Goal: Task Accomplishment & Management: Complete application form

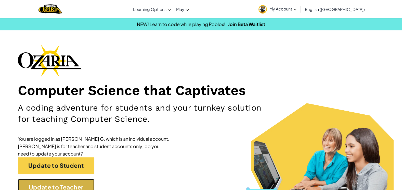
click at [58, 181] on link "Update to Teacher" at bounding box center [56, 187] width 76 height 17
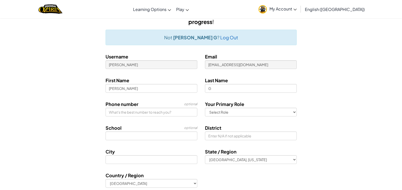
scroll to position [34, 0]
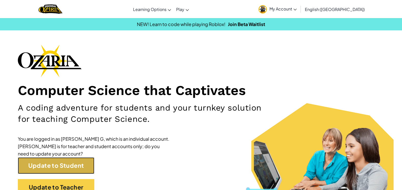
click at [76, 170] on link "Update to Student" at bounding box center [56, 165] width 76 height 17
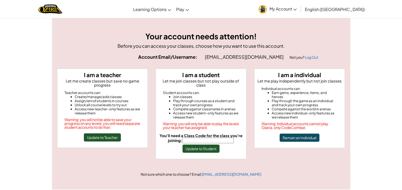
click at [196, 137] on input "You'll need a Class Code for the class you're joining:" at bounding box center [207, 140] width 51 height 6
type input "DogWordSand"
click at [205, 144] on button "Update to Student" at bounding box center [200, 148] width 37 height 8
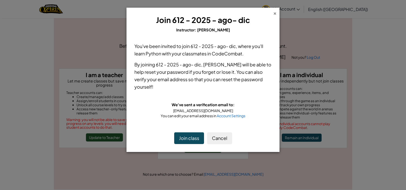
click at [275, 13] on div "×" at bounding box center [275, 12] width 4 height 5
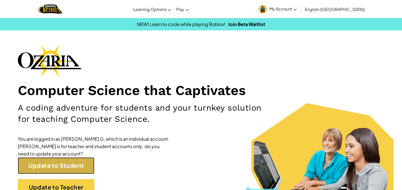
click at [30, 162] on link "Update to Student" at bounding box center [56, 165] width 76 height 17
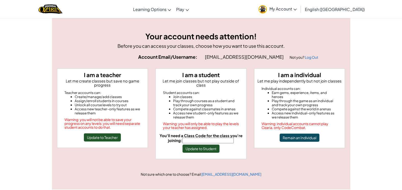
click at [215, 137] on input "You'll need a Class Code for the class you're joining:" at bounding box center [207, 140] width 51 height 6
type input "DogWordSand"
click at [206, 144] on button "Update to Student" at bounding box center [200, 148] width 37 height 8
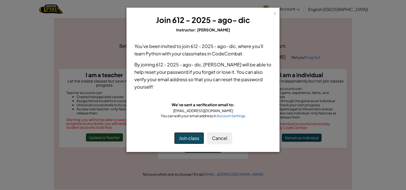
click at [189, 137] on button "Join class" at bounding box center [189, 138] width 30 height 12
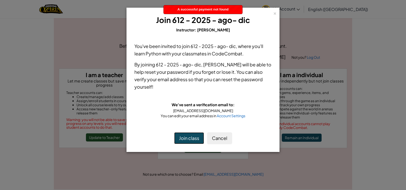
click at [187, 134] on button "Join class" at bounding box center [189, 138] width 30 height 12
click at [275, 13] on div "×" at bounding box center [275, 12] width 4 height 5
